Goal: Feedback & Contribution: Submit feedback/report problem

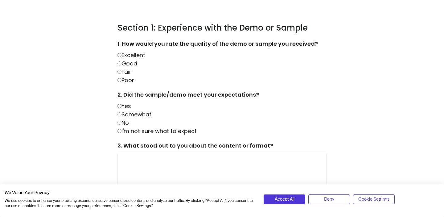
click at [142, 56] on label "Excellent" at bounding box center [132, 55] width 28 height 8
click at [134, 106] on div "2. Did the sample/demo meet your expectations? Yes Somewhat No I'm not sure wha…" at bounding box center [222, 112] width 209 height 45
click at [129, 105] on label "Yes" at bounding box center [125, 106] width 14 height 8
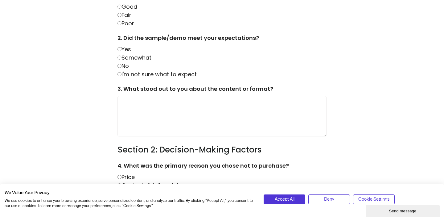
scroll to position [58, 0]
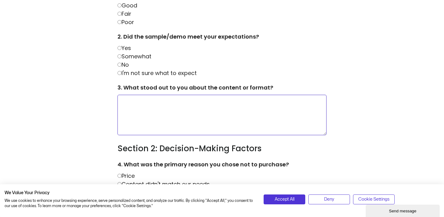
click at [149, 109] on textarea at bounding box center [222, 115] width 209 height 41
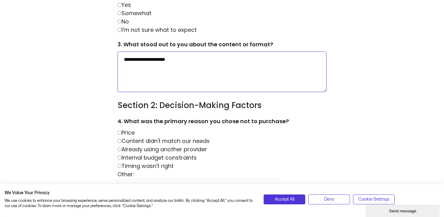
scroll to position [118, 0]
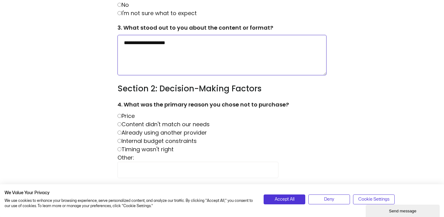
type textarea "**********"
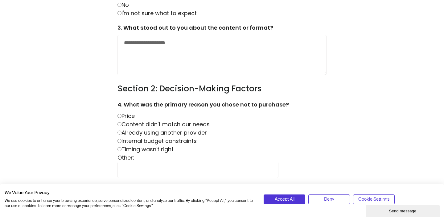
click at [132, 124] on label "Content didn't match our needs" at bounding box center [164, 124] width 92 height 8
click at [136, 140] on label "Internal budget constraints" at bounding box center [157, 141] width 79 height 8
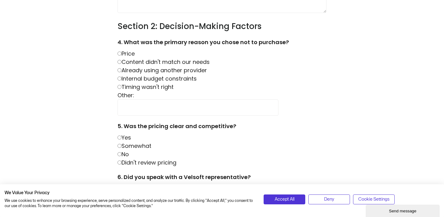
scroll to position [184, 0]
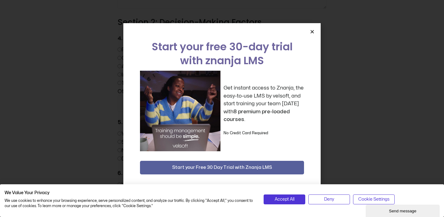
click at [312, 34] on div "Start your free 30-day trial with znanja LMS Get instant access to Znanja, the …" at bounding box center [221, 108] width 197 height 171
click at [311, 29] on div "Start your free 30-day trial with znanja LMS Get instant access to Znanja, the …" at bounding box center [221, 108] width 197 height 171
click at [313, 29] on icon "Close" at bounding box center [312, 31] width 5 height 5
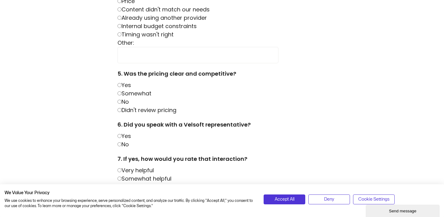
scroll to position [239, 0]
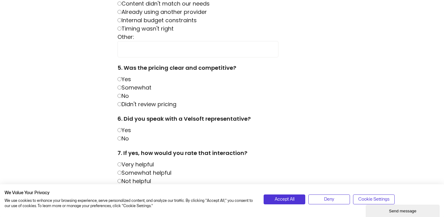
click at [136, 88] on label "Somewhat" at bounding box center [135, 88] width 34 height 8
click at [127, 131] on label "Yes" at bounding box center [125, 130] width 14 height 8
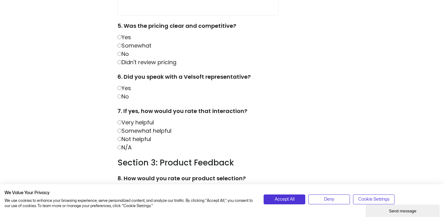
scroll to position [281, 0]
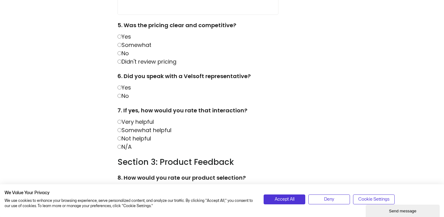
click at [140, 122] on label "Very helpful" at bounding box center [136, 122] width 36 height 8
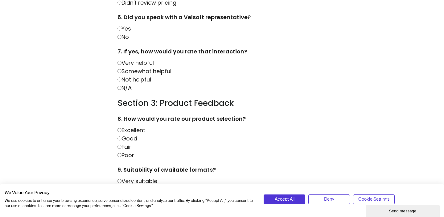
scroll to position [342, 0]
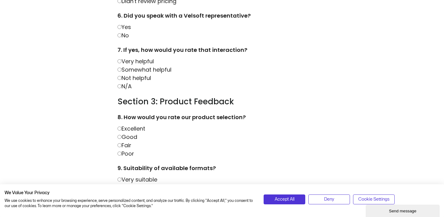
click at [126, 33] on label "No" at bounding box center [123, 35] width 11 height 8
click at [134, 85] on div "7. If yes, how would you rate that interaction? Very helpful Somewhat helpful N…" at bounding box center [222, 68] width 209 height 45
click at [128, 87] on label "N/A" at bounding box center [125, 86] width 14 height 8
click at [129, 136] on label "Good" at bounding box center [128, 137] width 20 height 8
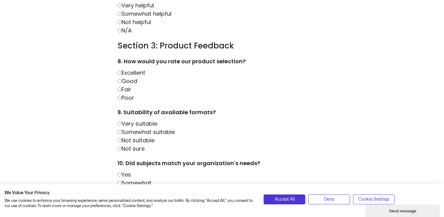
scroll to position [399, 0]
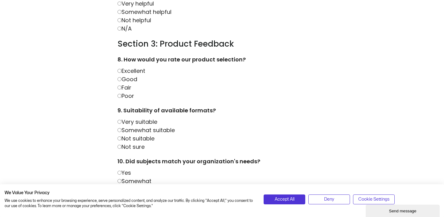
click at [131, 123] on label "Very suitable" at bounding box center [138, 122] width 40 height 8
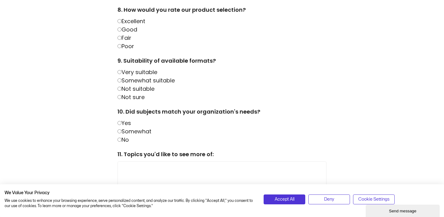
scroll to position [453, 0]
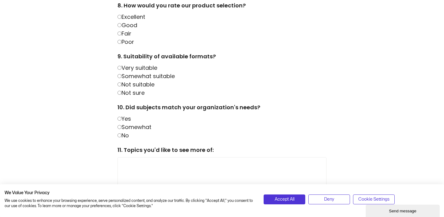
click at [129, 118] on label "Yes" at bounding box center [125, 119] width 14 height 8
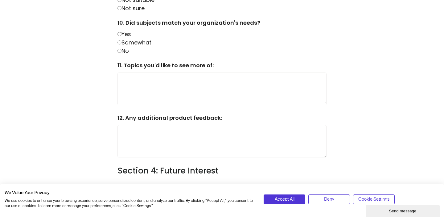
scroll to position [547, 0]
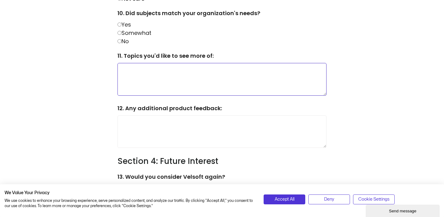
click at [140, 85] on textarea at bounding box center [222, 79] width 209 height 32
click at [203, 71] on textarea "**********" at bounding box center [222, 79] width 209 height 32
click at [230, 71] on textarea "**********" at bounding box center [222, 79] width 209 height 32
click at [228, 72] on textarea "**********" at bounding box center [222, 79] width 209 height 32
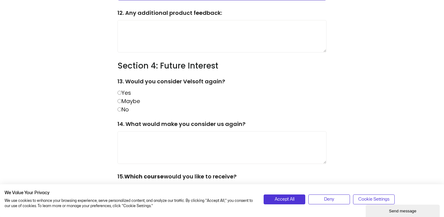
scroll to position [644, 0]
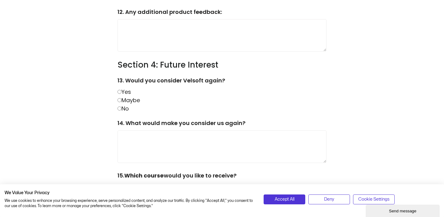
type textarea "**********"
click at [133, 93] on div "13. Would you consider Velsoft again? Yes Maybe No" at bounding box center [222, 94] width 209 height 36
click at [128, 93] on label "Yes" at bounding box center [125, 92] width 14 height 8
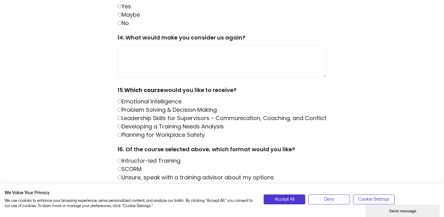
scroll to position [753, 0]
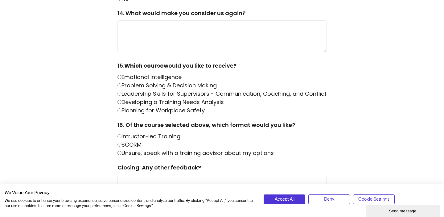
click at [134, 93] on label "Leadership Skills for Supervisors - Communication, Coaching, and Conflict" at bounding box center [222, 94] width 209 height 8
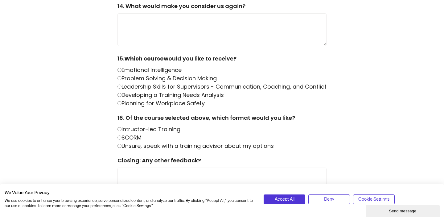
scroll to position [765, 0]
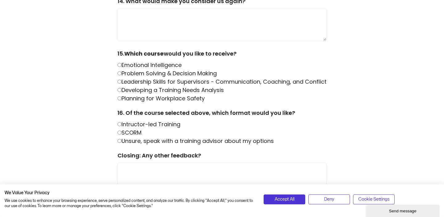
click at [167, 125] on label "Intructor-led Training" at bounding box center [149, 124] width 63 height 8
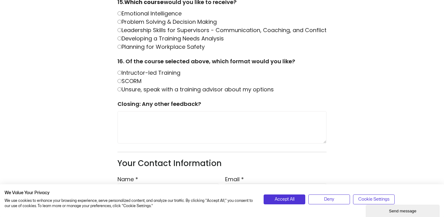
scroll to position [841, 0]
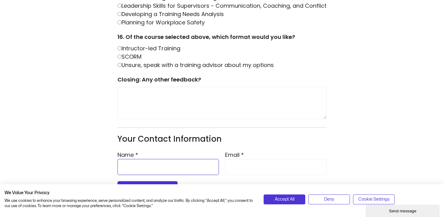
click at [148, 170] on input "Name *" at bounding box center [169, 167] width 102 height 16
type input "**********"
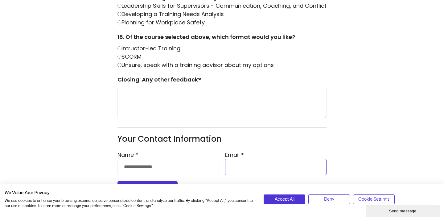
click at [234, 166] on input "Email *" at bounding box center [276, 167] width 102 height 16
type input "**********"
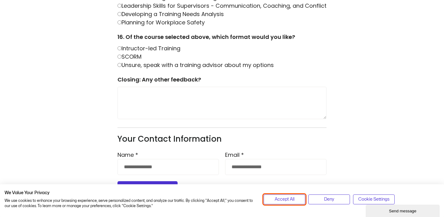
click at [297, 197] on button "Accept All" at bounding box center [285, 199] width 42 height 10
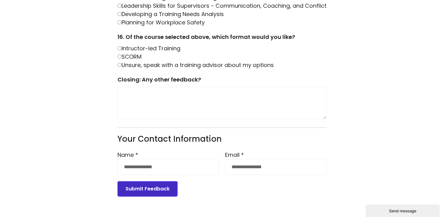
click at [156, 188] on button "Submit Feedback" at bounding box center [148, 188] width 60 height 15
click at [153, 188] on button "Submit Feedback" at bounding box center [148, 188] width 60 height 15
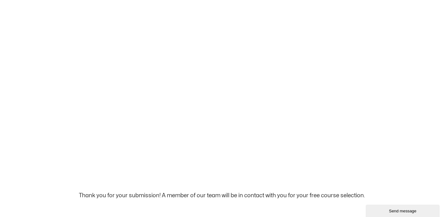
scroll to position [0, 0]
